Goal: Task Accomplishment & Management: Manage account settings

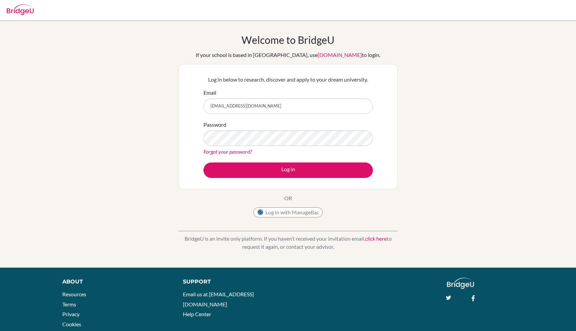
type input "[EMAIL_ADDRESS][DOMAIN_NAME]"
click at [203, 162] on button "Log in" at bounding box center [287, 169] width 169 height 15
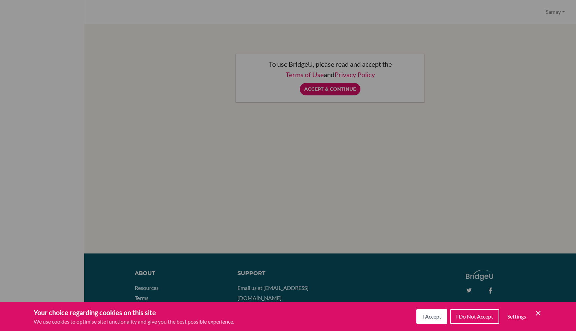
click at [430, 322] on button "I Accept" at bounding box center [431, 316] width 31 height 15
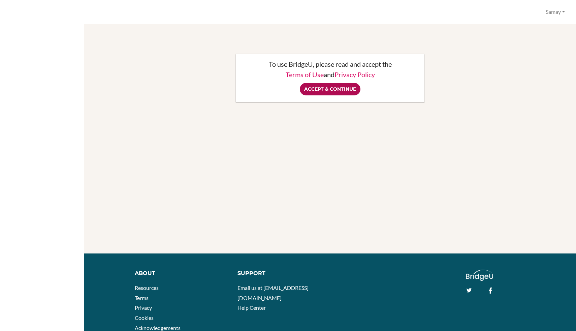
click at [331, 90] on input "Accept & Continue" at bounding box center [330, 89] width 61 height 12
